Goal: Information Seeking & Learning: Learn about a topic

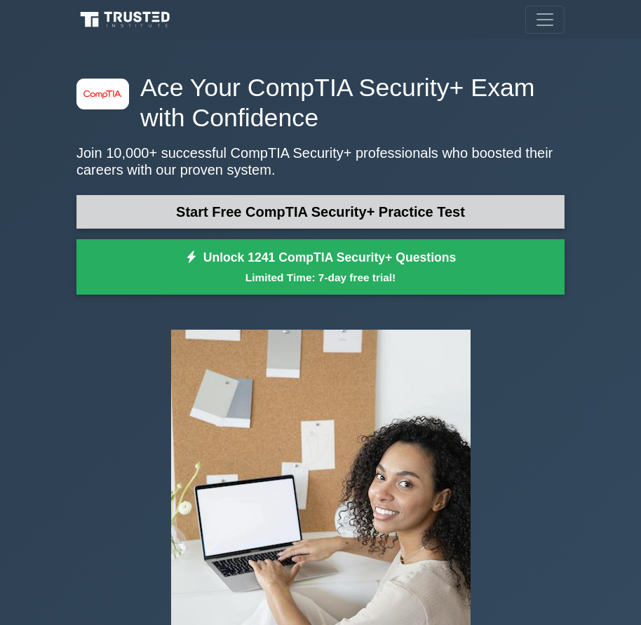
click at [364, 212] on link "Start Free CompTIA Security+ Practice Test" at bounding box center [320, 212] width 488 height 34
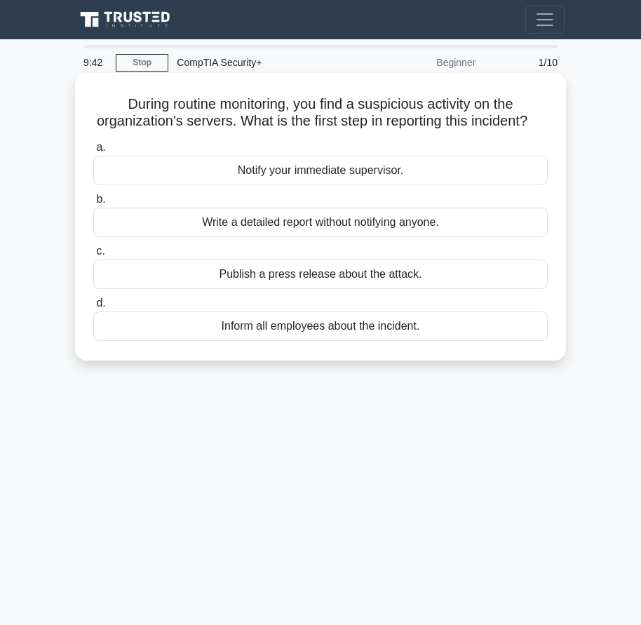
click at [291, 185] on div "Notify your immediate supervisor." at bounding box center [320, 170] width 454 height 29
click at [93, 152] on input "a. Notify your immediate supervisor." at bounding box center [93, 147] width 0 height 9
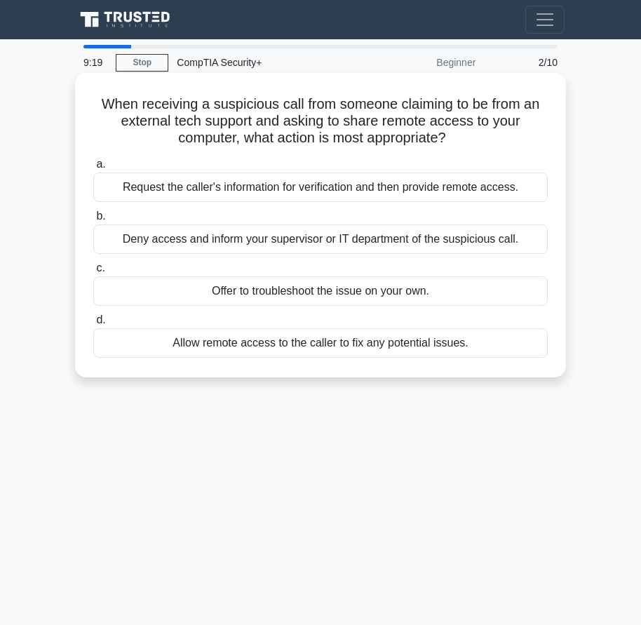
click at [409, 242] on div "Deny access and inform your supervisor or IT department of the suspicious call." at bounding box center [320, 238] width 454 height 29
click at [93, 221] on input "b. Deny access and inform your supervisor or IT department of the suspicious ca…" at bounding box center [93, 216] width 0 height 9
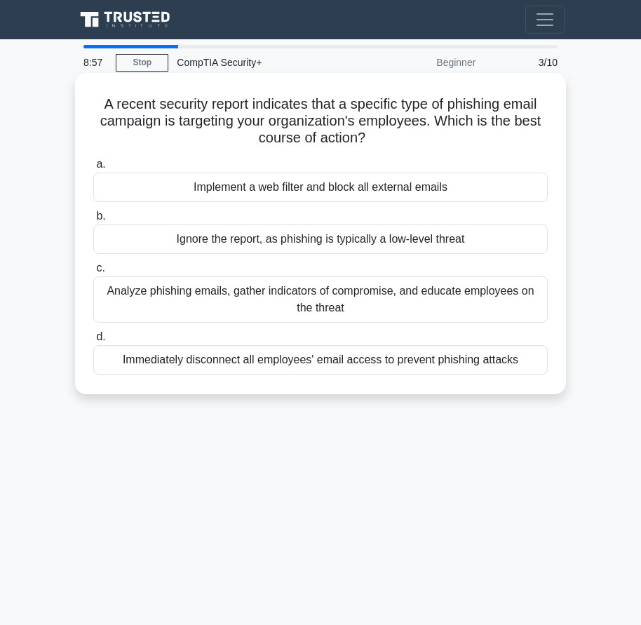
click at [299, 175] on div "Implement a web filter and block all external emails" at bounding box center [320, 186] width 454 height 29
click at [93, 169] on input "a. Implement a web filter and block all external emails" at bounding box center [93, 164] width 0 height 9
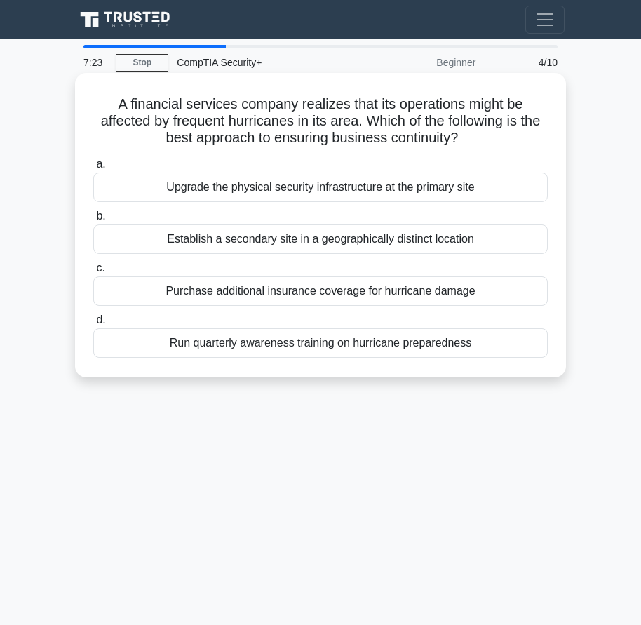
click at [369, 243] on div "Establish a secondary site in a geographically distinct location" at bounding box center [320, 238] width 454 height 29
click at [93, 221] on input "b. Establish a secondary site in a geographically distinct location" at bounding box center [93, 216] width 0 height 9
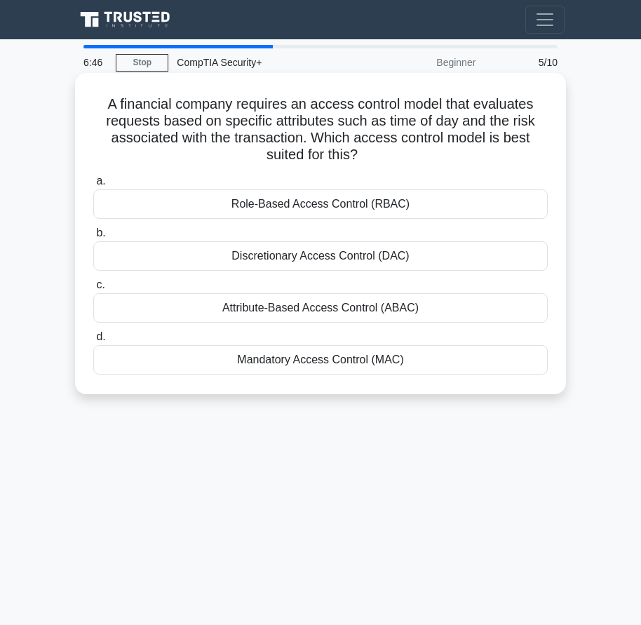
click at [278, 306] on div "Attribute-Based Access Control (ABAC)" at bounding box center [320, 307] width 454 height 29
click at [93, 290] on input "c. Attribute-Based Access Control (ABAC)" at bounding box center [93, 284] width 0 height 9
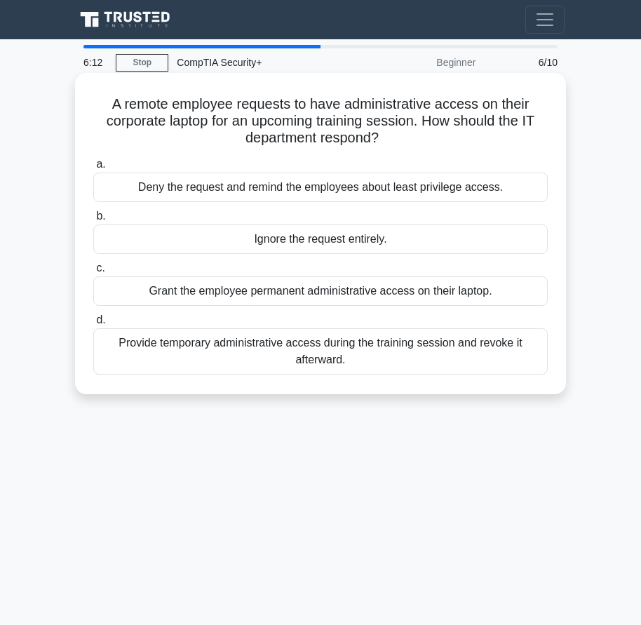
click at [309, 354] on div "Provide temporary administrative access during the training session and revoke …" at bounding box center [320, 351] width 454 height 46
click at [93, 325] on input "d. Provide temporary administrative access during the training session and revo…" at bounding box center [93, 319] width 0 height 9
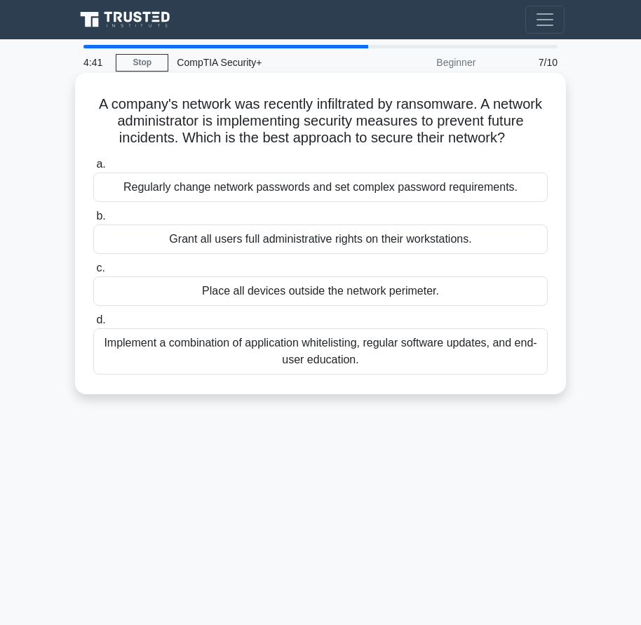
drag, startPoint x: 291, startPoint y: 319, endPoint x: 271, endPoint y: 323, distance: 19.9
click at [271, 306] on div "Place all devices outside the network perimeter." at bounding box center [320, 290] width 454 height 29
click at [297, 324] on div "a. Regularly change network passwords and set complex password requirements. b.…" at bounding box center [320, 265] width 471 height 224
click at [489, 364] on div "Implement a combination of application whitelisting, regular software updates, …" at bounding box center [320, 351] width 454 height 46
click at [93, 325] on input "d. Implement a combination of application whitelisting, regular software update…" at bounding box center [93, 319] width 0 height 9
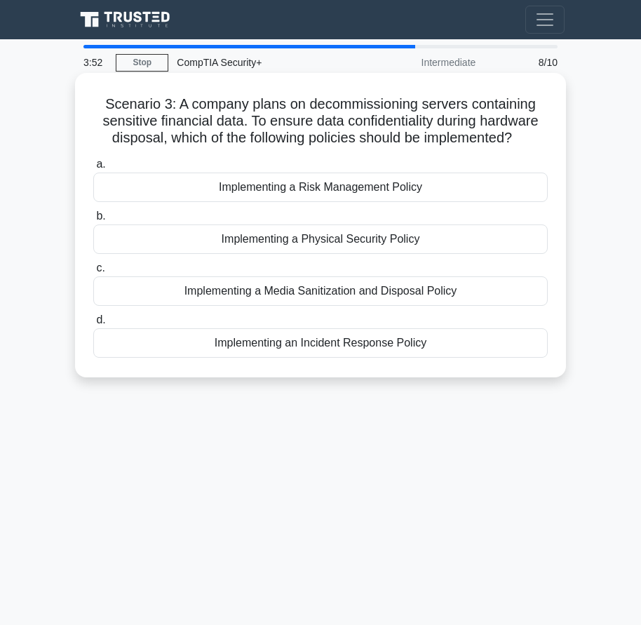
click at [266, 301] on div "Implementing a Media Sanitization and Disposal Policy" at bounding box center [320, 290] width 454 height 29
click at [93, 273] on input "c. Implementing a Media Sanitization and Disposal Policy" at bounding box center [93, 268] width 0 height 9
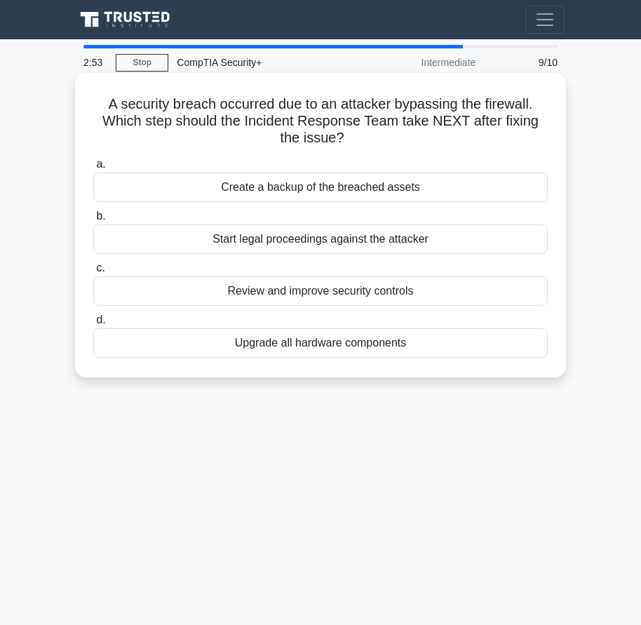
click at [372, 190] on div "Create a backup of the breached assets" at bounding box center [320, 186] width 454 height 29
click at [93, 169] on input "a. Create a backup of the breached assets" at bounding box center [93, 164] width 0 height 9
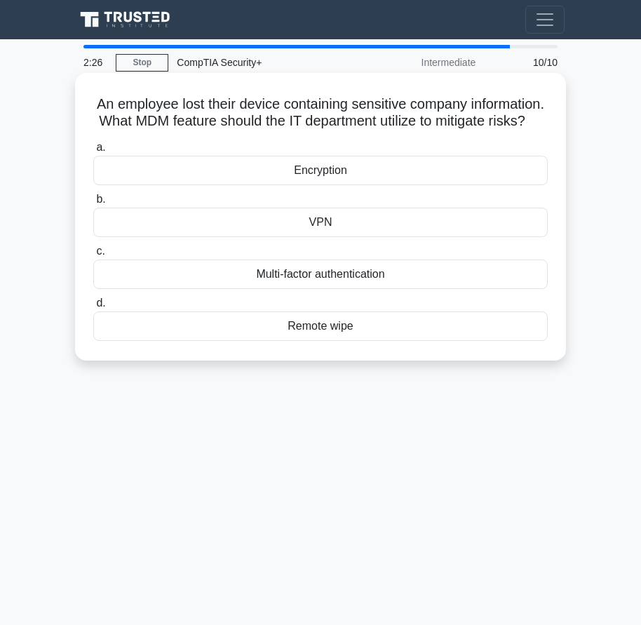
click at [320, 341] on div "Remote wipe" at bounding box center [320, 325] width 454 height 29
click at [93, 308] on input "d. Remote wipe" at bounding box center [93, 303] width 0 height 9
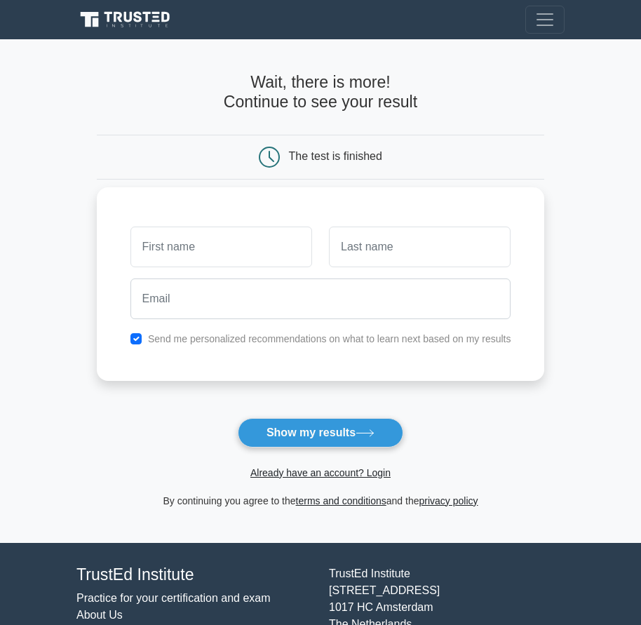
click at [231, 257] on input "text" at bounding box center [221, 246] width 182 height 41
type input "s"
type input "daniel"
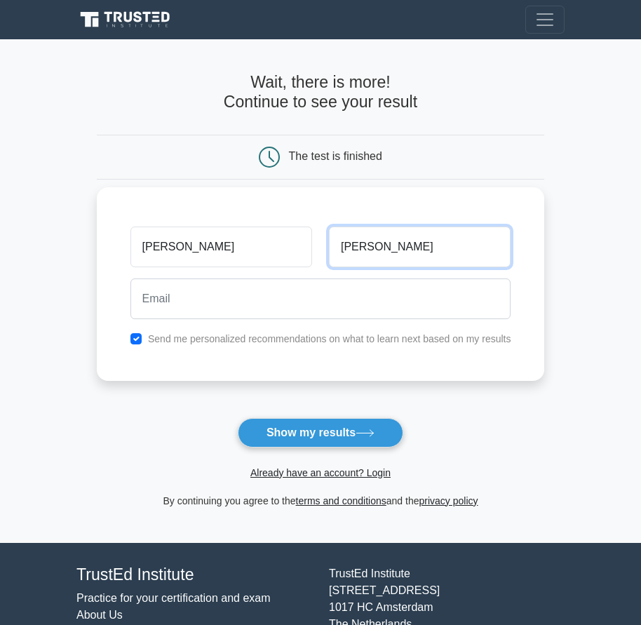
type input "lopez"
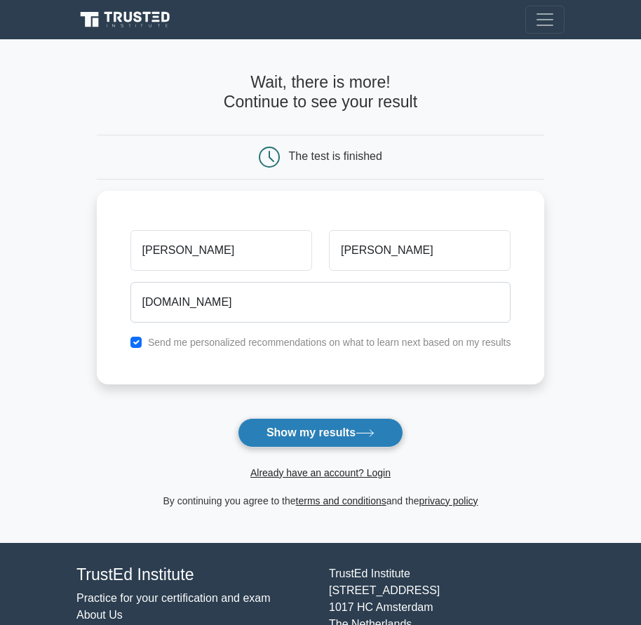
click at [278, 421] on button "Show my results" at bounding box center [320, 432] width 165 height 29
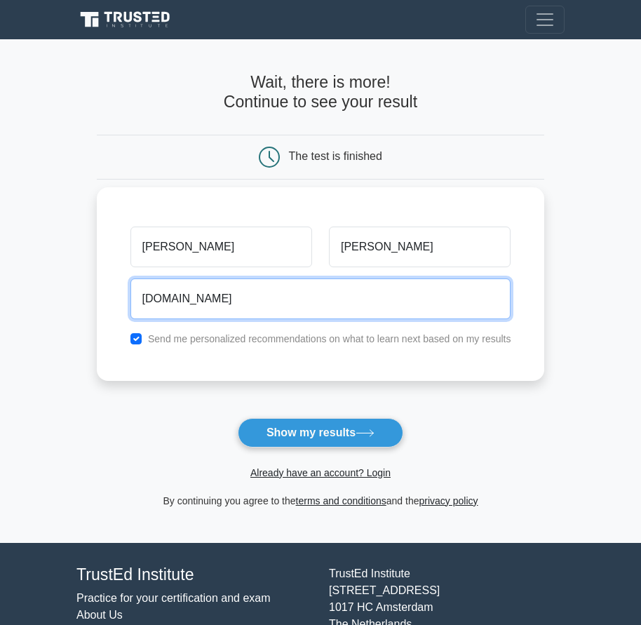
click at [260, 304] on input "daniel123lopezramirez2gmail.com" at bounding box center [320, 298] width 381 height 41
type input "daniel123lopezramirez@gmail.com"
click at [238, 418] on button "Show my results" at bounding box center [320, 432] width 165 height 29
